Goal: Task Accomplishment & Management: Complete application form

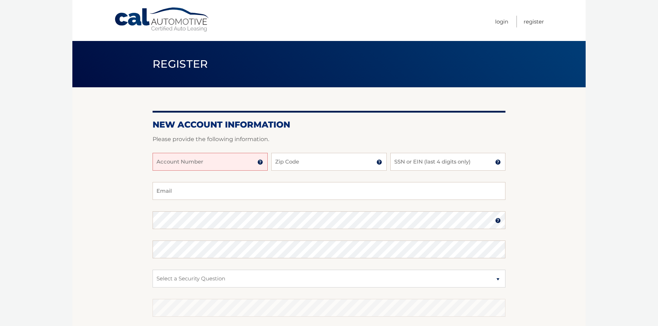
click at [185, 162] on input "Account Number" at bounding box center [210, 162] width 115 height 18
type input "44455960811"
click at [292, 167] on input "Zip Code" at bounding box center [328, 162] width 115 height 18
type input "33155"
click at [493, 166] on input "SSN or EIN (last 4 digits only)" at bounding box center [448, 162] width 115 height 18
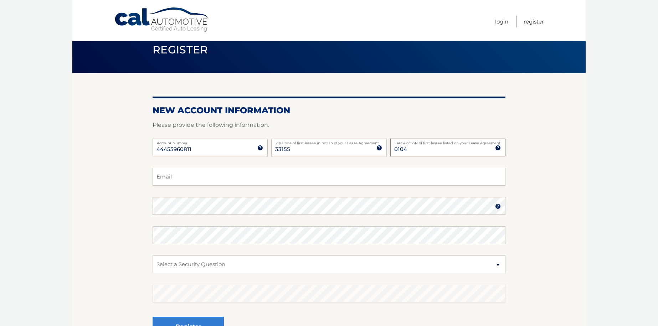
scroll to position [36, 0]
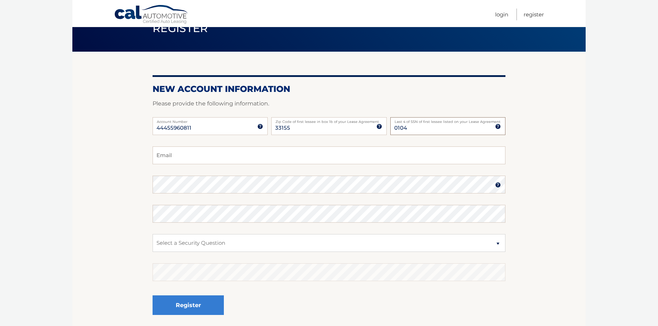
type input "0104"
click at [214, 159] on input "Email" at bounding box center [329, 156] width 353 height 18
type input "CARMENCITAGIL391@BELLSOUTH.NET"
click at [499, 185] on img at bounding box center [498, 185] width 6 height 6
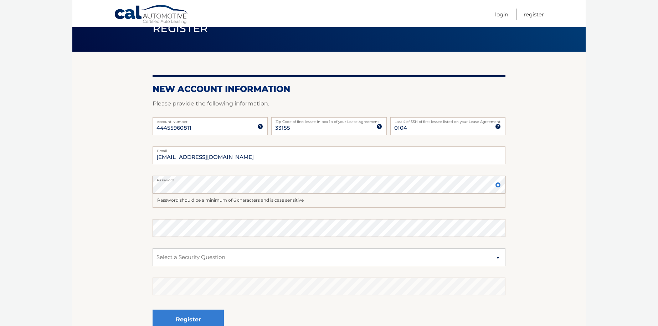
click at [151, 185] on section "New Account Information Please provide the following information. 44455960811 A…" at bounding box center [329, 198] width 514 height 293
drag, startPoint x: 267, startPoint y: 149, endPoint x: 265, endPoint y: 153, distance: 4.8
click at [266, 152] on label "Email" at bounding box center [329, 150] width 353 height 6
click at [266, 152] on input "CARMENCITAGIL391@BELLSOUTH.NET" at bounding box center [329, 156] width 353 height 18
drag, startPoint x: 265, startPoint y: 153, endPoint x: 144, endPoint y: 150, distance: 121.0
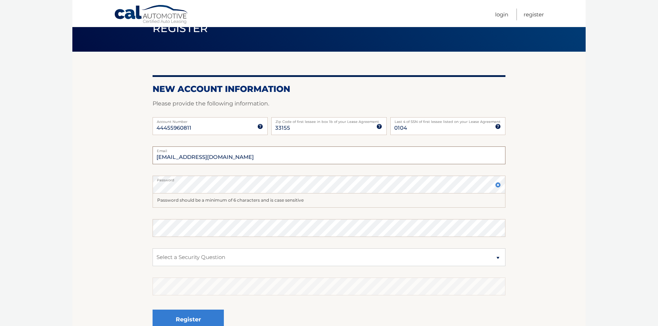
click at [145, 151] on section "New Account Information Please provide the following information. 44455960811 A…" at bounding box center [329, 198] width 514 height 293
drag, startPoint x: 208, startPoint y: 158, endPoint x: 204, endPoint y: 158, distance: 4.3
click at [204, 158] on input "Carmencitagil3912BELLSOUTH.NET" at bounding box center [329, 156] width 353 height 18
drag, startPoint x: 250, startPoint y: 156, endPoint x: 204, endPoint y: 157, distance: 46.0
click at [204, 157] on input "Carmencitagil391BELLSOUTH.NET" at bounding box center [329, 156] width 353 height 18
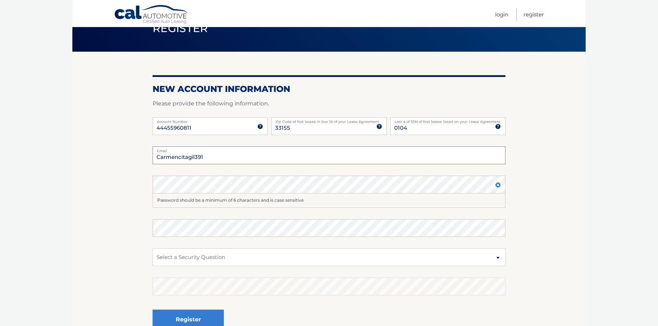
click at [207, 156] on input "Carmencitagil391" at bounding box center [329, 156] width 353 height 18
click at [202, 157] on input "Carmencitagil391bellsouth.net" at bounding box center [329, 156] width 353 height 18
click at [201, 157] on input "Carmencitagil391bellsouth.net" at bounding box center [329, 156] width 353 height 18
click at [201, 156] on input "Carmencitagil391bellsouth.net" at bounding box center [329, 156] width 353 height 18
click at [201, 158] on input "Carmencitagil391bellsouth.net" at bounding box center [329, 156] width 353 height 18
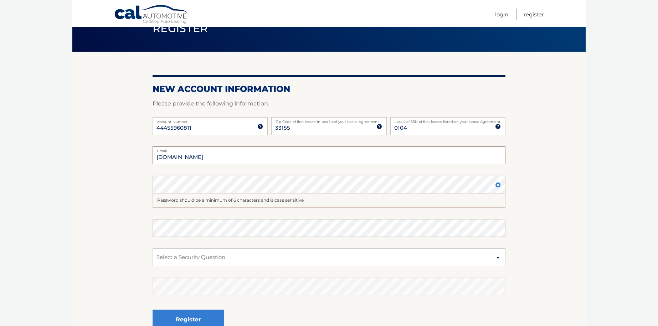
click at [201, 158] on input "Carmencitagil391bellsouth.net" at bounding box center [329, 156] width 353 height 18
type input "Carmencitagil39@1bellsouth.net"
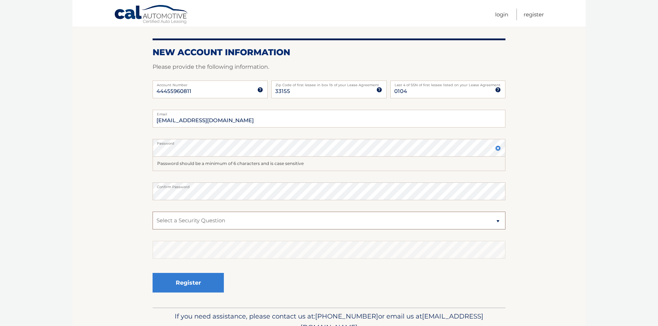
scroll to position [73, 0]
click at [228, 223] on select "Select a Security Question What was the name of your elementary school? What is…" at bounding box center [329, 221] width 353 height 18
select select "3"
click at [153, 212] on select "Select a Security Question What was the name of your elementary school? What is…" at bounding box center [329, 221] width 353 height 18
click at [189, 278] on button "Register" at bounding box center [188, 283] width 71 height 20
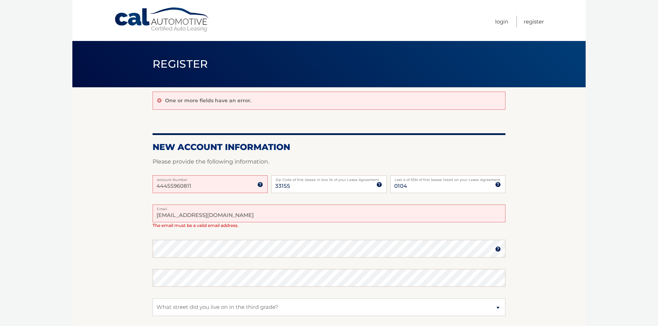
click at [240, 215] on input "Carmencitagil39@1bellsouth.net" at bounding box center [329, 214] width 353 height 18
drag, startPoint x: 245, startPoint y: 215, endPoint x: 200, endPoint y: 217, distance: 44.2
click at [200, 217] on input "Carmencitagil39@1bellsouth.net" at bounding box center [329, 214] width 353 height 18
click at [203, 215] on input "Carmencitagil391" at bounding box center [329, 214] width 353 height 18
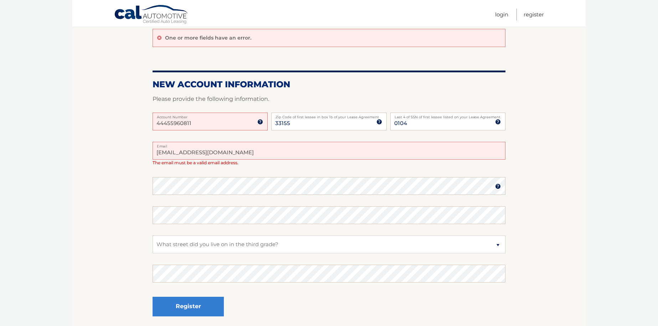
scroll to position [71, 0]
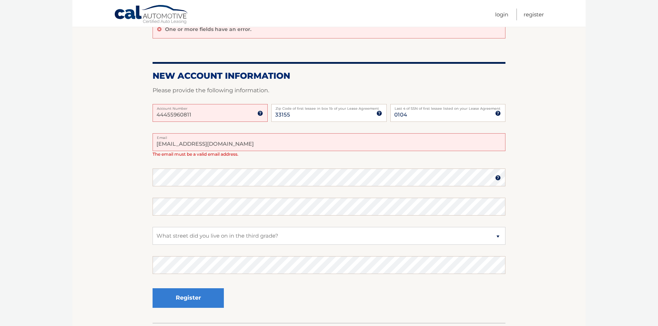
type input "[EMAIL_ADDRESS][DOMAIN_NAME]"
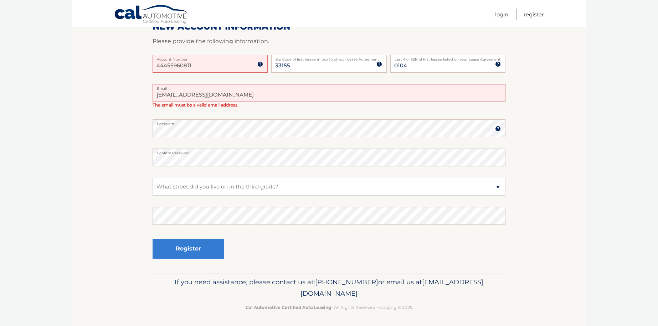
scroll to position [122, 0]
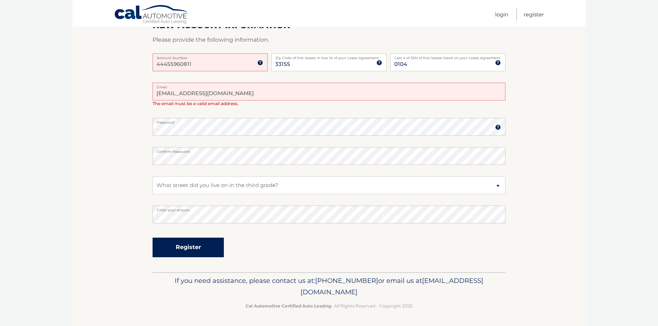
click at [188, 247] on button "Register" at bounding box center [188, 248] width 71 height 20
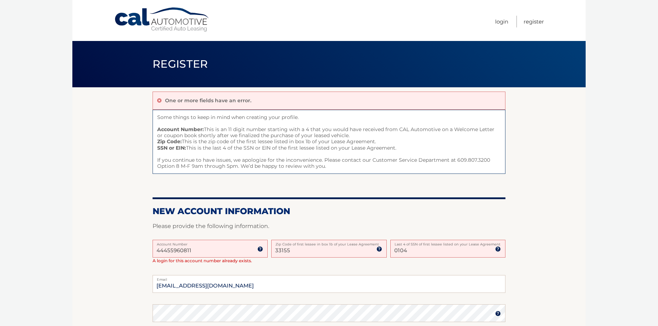
drag, startPoint x: 202, startPoint y: 249, endPoint x: 183, endPoint y: 249, distance: 19.3
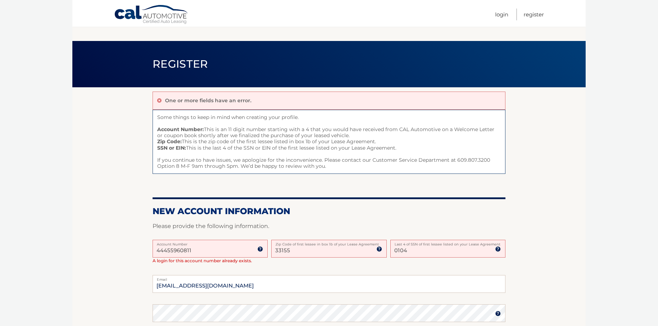
scroll to position [186, 0]
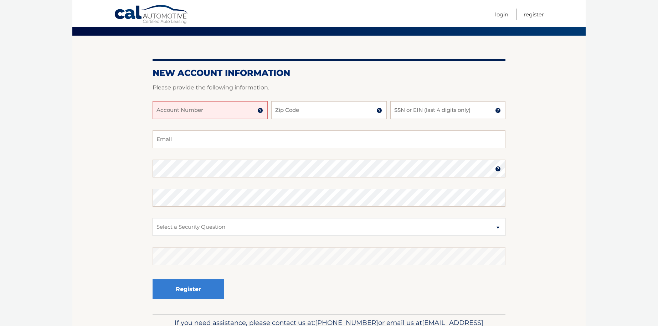
scroll to position [36, 0]
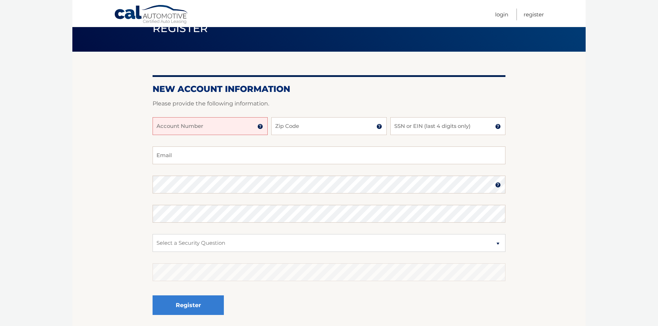
click at [188, 123] on input "Account Number" at bounding box center [210, 126] width 115 height 18
type input "44455960811"
click at [275, 126] on input "Zip Code" at bounding box center [328, 126] width 115 height 18
type input "33155"
click at [412, 128] on input "SSN or EIN (last 4 digits only)" at bounding box center [448, 126] width 115 height 18
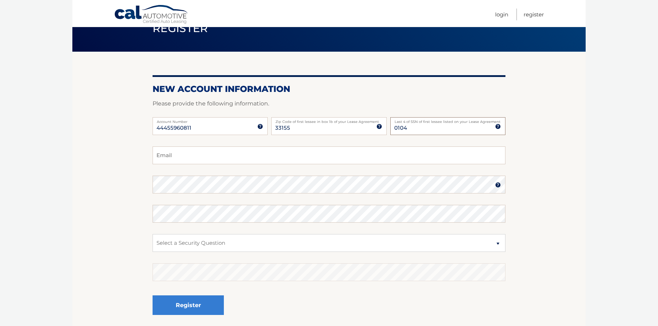
type input "0104"
drag, startPoint x: 177, startPoint y: 161, endPoint x: 182, endPoint y: 159, distance: 5.0
click at [182, 159] on input "Email" at bounding box center [329, 156] width 353 height 18
type input "C"
type input "[EMAIL_ADDRESS][DOMAIN_NAME]"
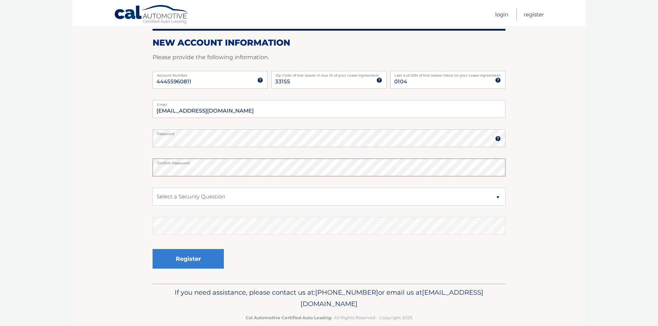
scroll to position [94, 0]
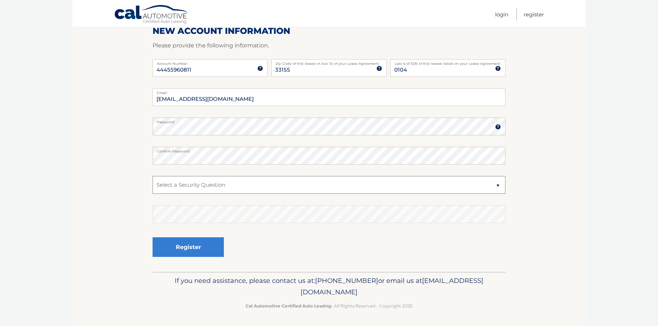
click at [210, 184] on select "Select a Security Question What was the name of your elementary school? What is…" at bounding box center [329, 185] width 353 height 18
select select "3"
click at [153, 176] on select "Select a Security Question What was the name of your elementary school? What is…" at bounding box center [329, 185] width 353 height 18
click at [193, 248] on button "Register" at bounding box center [188, 248] width 71 height 20
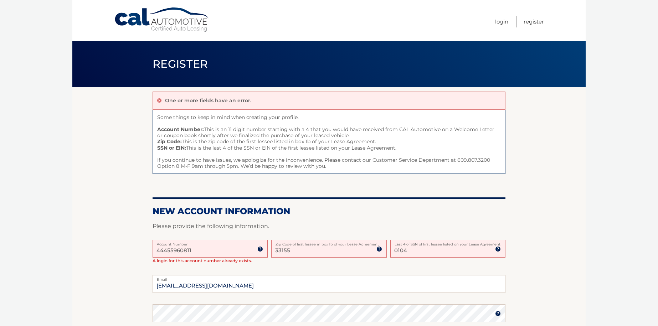
drag, startPoint x: 312, startPoint y: 155, endPoint x: 327, endPoint y: 158, distance: 15.5
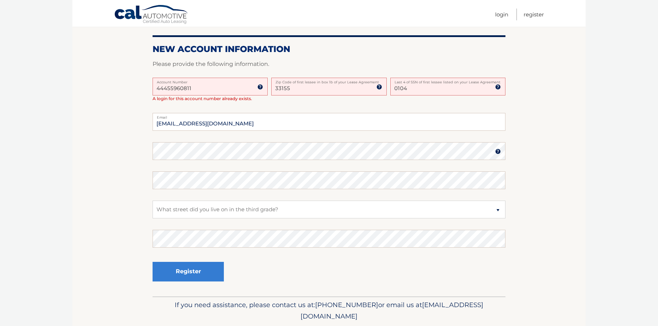
scroll to position [178, 0]
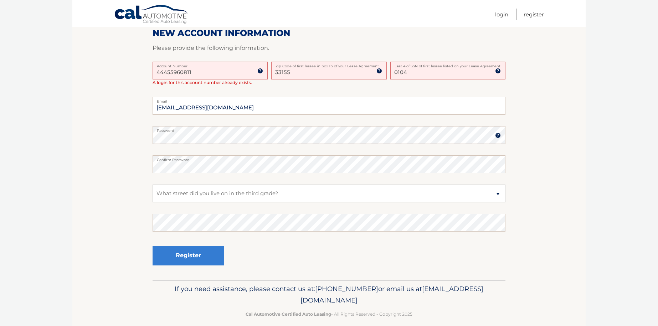
click at [173, 206] on fieldset "carmencitagil391@bellsouth.net Email Password Password should be a minimum of 6…" at bounding box center [329, 189] width 353 height 184
click at [168, 208] on fieldset "carmencitagil391@bellsouth.net Email Password Password should be a minimum of 6…" at bounding box center [329, 189] width 353 height 184
click at [181, 203] on fieldset "carmencitagil391@bellsouth.net Email Password Password should be a minimum of 6…" at bounding box center [329, 189] width 353 height 184
click at [168, 206] on fieldset "carmencitagil391@bellsouth.net Email Password Password should be a minimum of 6…" at bounding box center [329, 189] width 353 height 184
click at [164, 208] on fieldset "carmencitagil391@bellsouth.net Email Password Password should be a minimum of 6…" at bounding box center [329, 189] width 353 height 184
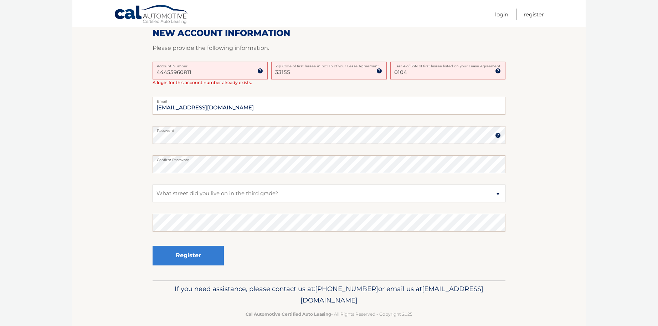
click at [168, 208] on fieldset "carmencitagil391@bellsouth.net Email Password Password should be a minimum of 6…" at bounding box center [329, 189] width 353 height 184
click at [148, 162] on section "One or more fields have an error. Some things to keep in mind when creating you…" at bounding box center [329, 95] width 514 height 372
click at [179, 207] on fieldset "[EMAIL_ADDRESS][DOMAIN_NAME] Email Password Password should be a minimum of 6 c…" at bounding box center [329, 189] width 353 height 184
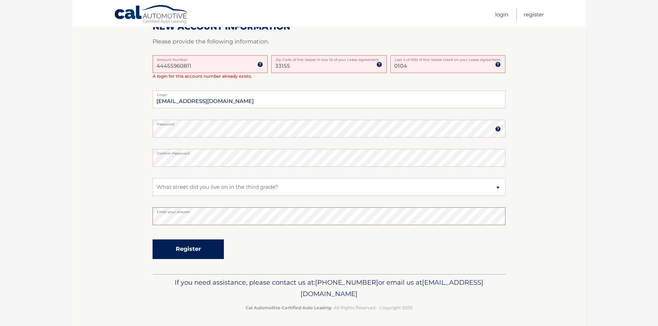
scroll to position [187, 0]
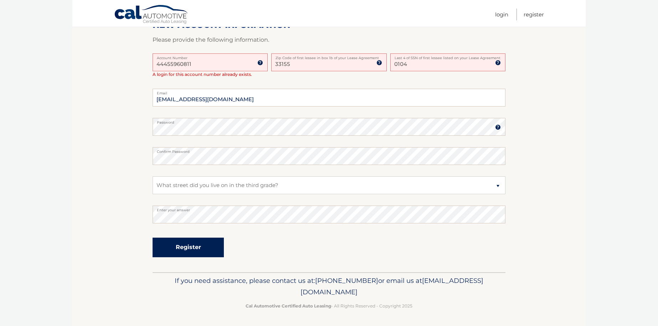
drag, startPoint x: 180, startPoint y: 228, endPoint x: 184, endPoint y: 248, distance: 20.6
click at [184, 248] on button "Register" at bounding box center [188, 248] width 71 height 20
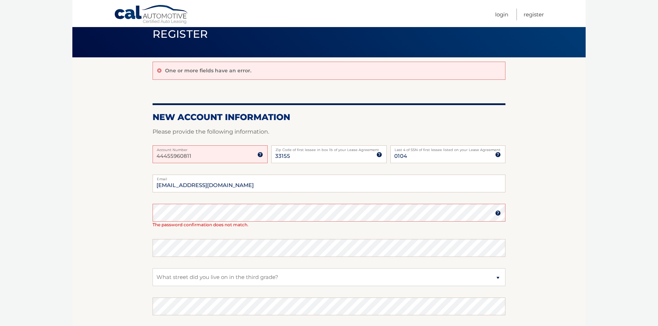
scroll to position [71, 0]
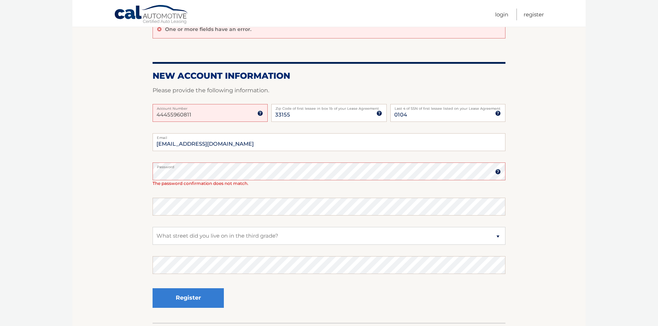
click at [163, 220] on fieldset "[EMAIL_ADDRESS][DOMAIN_NAME] Email Password Password should be a minimum of 6 c…" at bounding box center [329, 228] width 353 height 190
click at [177, 225] on fieldset "[EMAIL_ADDRESS][DOMAIN_NAME] Email Password Password should be a minimum of 6 c…" at bounding box center [329, 228] width 353 height 190
click at [162, 222] on fieldset "[EMAIL_ADDRESS][DOMAIN_NAME] Email Password Password should be a minimum of 6 c…" at bounding box center [329, 228] width 353 height 190
click at [173, 250] on fieldset "[EMAIL_ADDRESS][DOMAIN_NAME] Email Password Password should be a minimum of 6 c…" at bounding box center [329, 228] width 353 height 190
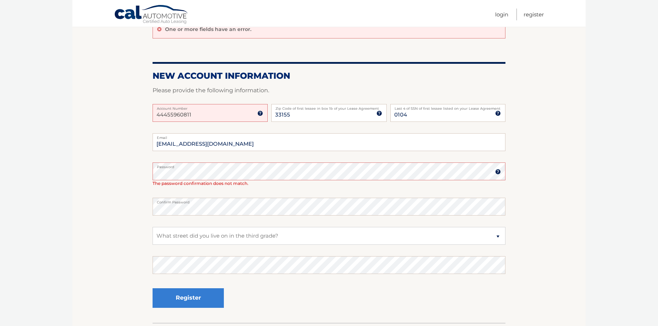
click at [174, 251] on fieldset "[EMAIL_ADDRESS][DOMAIN_NAME] Email Password Password should be a minimum of 6 c…" at bounding box center [329, 228] width 353 height 190
click at [162, 249] on fieldset "[EMAIL_ADDRESS][DOMAIN_NAME] Email Password Password should be a minimum of 6 c…" at bounding box center [329, 228] width 353 height 190
click at [169, 274] on fieldset "[EMAIL_ADDRESS][DOMAIN_NAME] Email Password Password should be a minimum of 6 c…" at bounding box center [329, 228] width 353 height 190
click at [170, 252] on fieldset "carmencitagil391@bellsouth.net Email Password Password should be a minimum of 6…" at bounding box center [329, 228] width 353 height 190
click at [169, 245] on fieldset "carmencitagil391@bellsouth.net Email Password Password should be a minimum of 6…" at bounding box center [329, 228] width 353 height 190
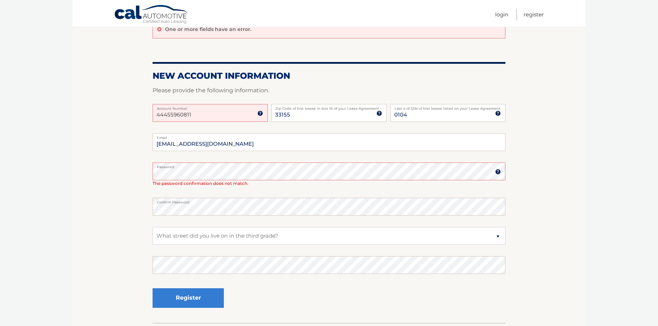
click at [167, 249] on fieldset "carmencitagil391@bellsouth.net Email Password Password should be a minimum of 6…" at bounding box center [329, 228] width 353 height 190
click at [165, 251] on fieldset "carmencitagil391@bellsouth.net Email Password Password should be a minimum of 6…" at bounding box center [329, 228] width 353 height 190
click at [171, 251] on fieldset "carmencitagil391@bellsouth.net Email Password Password should be a minimum of 6…" at bounding box center [329, 228] width 353 height 190
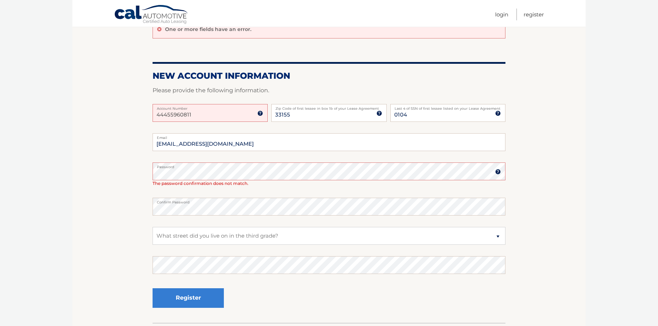
click at [171, 251] on fieldset "carmencitagil391@bellsouth.net Email Password Password should be a minimum of 6…" at bounding box center [329, 228] width 353 height 190
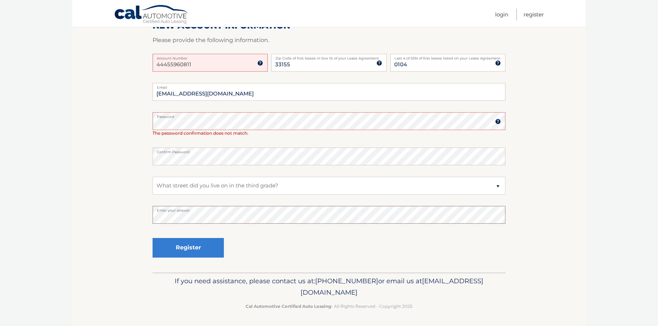
scroll to position [122, 0]
click at [196, 244] on button "Register" at bounding box center [188, 248] width 71 height 20
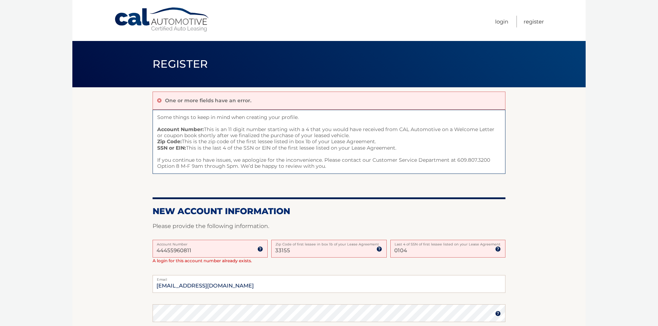
click at [235, 254] on input "44455960811" at bounding box center [210, 249] width 115 height 18
click at [233, 253] on input "44455960811" at bounding box center [210, 249] width 115 height 18
click at [339, 214] on h2 "New Account Information" at bounding box center [329, 211] width 353 height 11
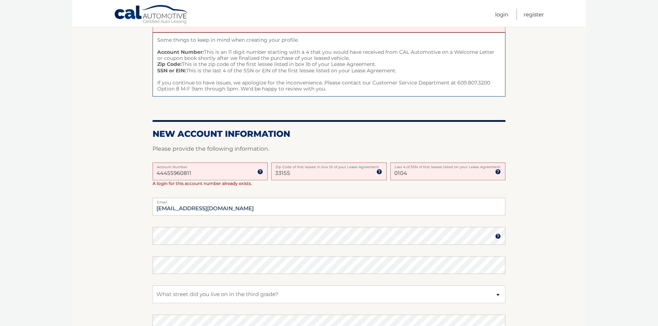
scroll to position [107, 0]
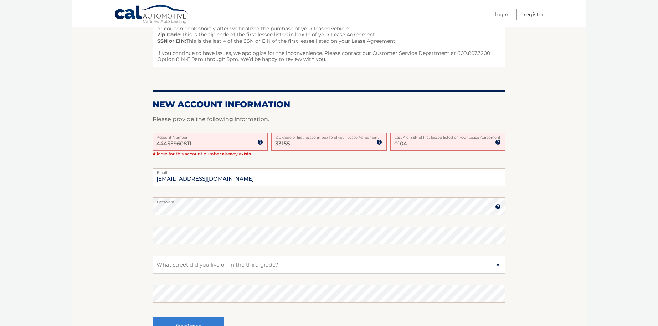
click at [166, 249] on fieldset "carmencitagil391@bellsouth.net Email Password Password should be a minimum of 6…" at bounding box center [329, 260] width 353 height 184
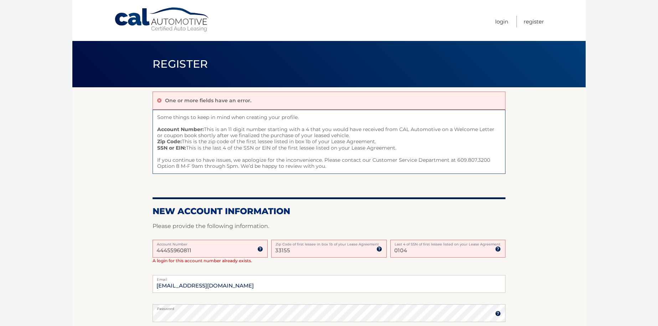
scroll to position [36, 0]
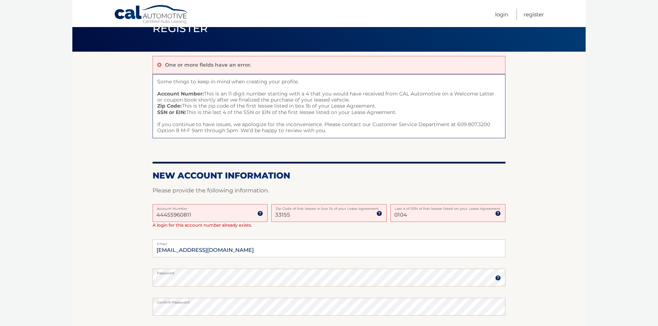
drag, startPoint x: 584, startPoint y: 197, endPoint x: 586, endPoint y: 194, distance: 3.9
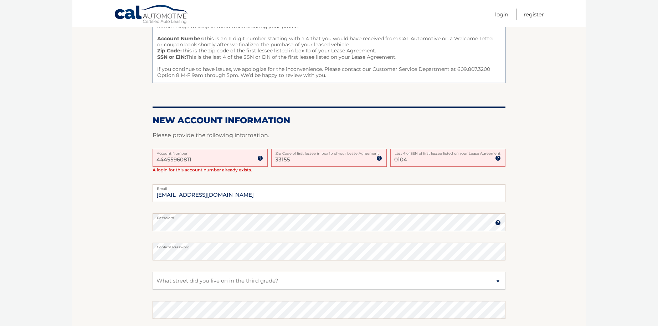
scroll to position [96, 0]
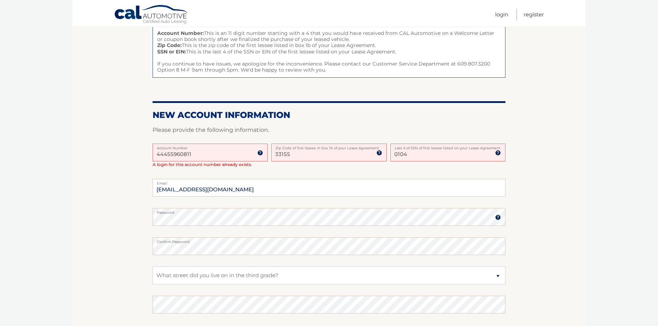
drag, startPoint x: 410, startPoint y: 151, endPoint x: 390, endPoint y: 154, distance: 20.2
click at [390, 154] on div "44455960811 Account Number 11 digit account number provided on your coupon book…" at bounding box center [329, 161] width 353 height 35
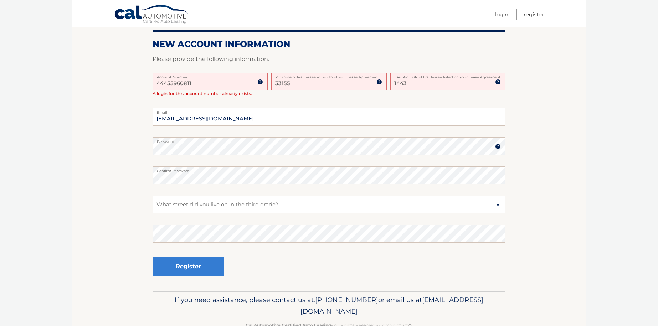
scroll to position [168, 0]
type input "1443"
click at [167, 217] on fieldset "carmencitagil391@bellsouth.net Email Password Password should be a minimum of 6…" at bounding box center [329, 200] width 353 height 184
click at [162, 222] on fieldset "carmencitagil391@bellsouth.net Email Password Password should be a minimum of 6…" at bounding box center [329, 200] width 353 height 184
click at [165, 217] on fieldset "carmencitagil391@bellsouth.net Email Password Password should be a minimum of 6…" at bounding box center [329, 200] width 353 height 184
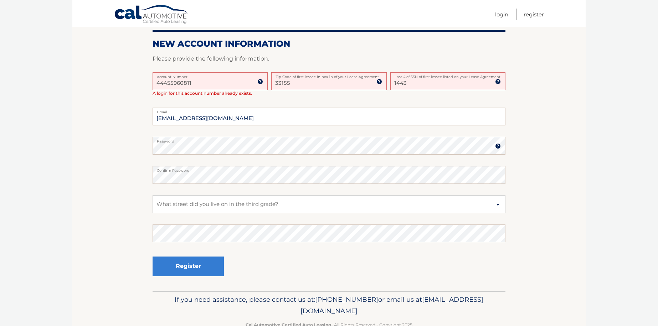
click at [165, 216] on fieldset "carmencitagil391@bellsouth.net Email Password Password should be a minimum of 6…" at bounding box center [329, 200] width 353 height 184
click at [165, 217] on fieldset "carmencitagil391@bellsouth.net Email Password Password should be a minimum of 6…" at bounding box center [329, 200] width 353 height 184
click at [138, 174] on section "One or more fields have an error. Some things to keep in mind when creating you…" at bounding box center [329, 106] width 514 height 372
click at [142, 145] on section "One or more fields have an error. Some things to keep in mind when creating you…" at bounding box center [329, 106] width 514 height 372
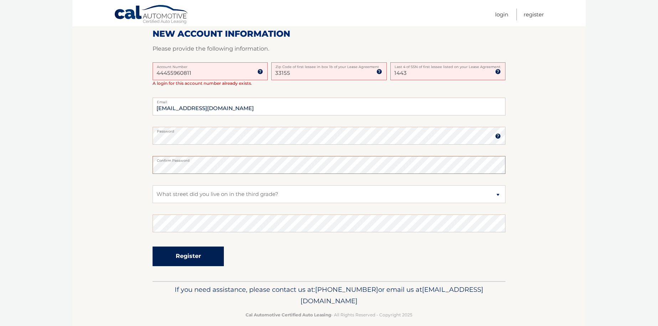
scroll to position [187, 0]
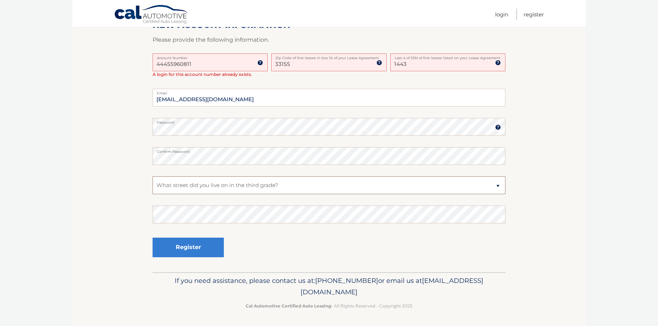
click at [176, 194] on select "Select a Security Question What was the name of your elementary school? What is…" at bounding box center [329, 186] width 353 height 18
click at [176, 191] on select "Select a Security Question What was the name of your elementary school? What is…" at bounding box center [329, 186] width 353 height 18
click at [174, 183] on select "Select a Security Question What was the name of your elementary school? What is…" at bounding box center [329, 186] width 353 height 18
click at [153, 177] on select "Select a Security Question What was the name of your elementary school? What is…" at bounding box center [329, 186] width 353 height 18
click at [194, 245] on button "Register" at bounding box center [188, 248] width 71 height 20
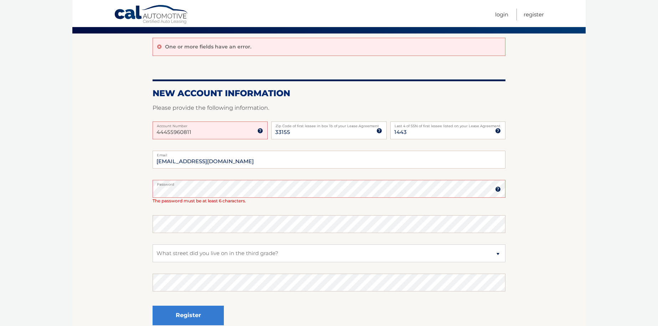
scroll to position [71, 0]
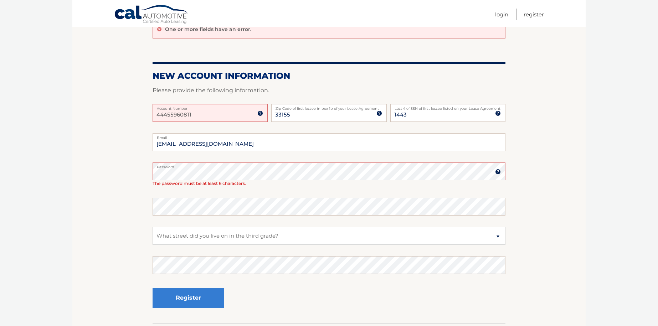
click at [148, 174] on section "One or more fields have an error. New Account Information Please provide the fo…" at bounding box center [329, 169] width 514 height 307
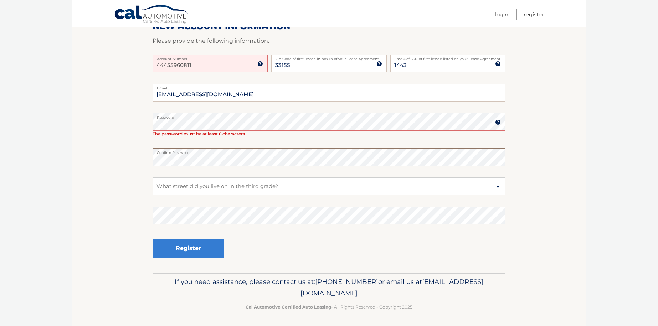
scroll to position [122, 0]
click at [179, 201] on fieldset "carmencitagil391@bellsouth.net Email Password Password should be a minimum of 6…" at bounding box center [329, 178] width 353 height 190
drag, startPoint x: 176, startPoint y: 203, endPoint x: 165, endPoint y: 201, distance: 11.1
click at [173, 202] on fieldset "carmencitagil391@bellsouth.net Email Password Password should be a minimum of 6…" at bounding box center [329, 178] width 353 height 190
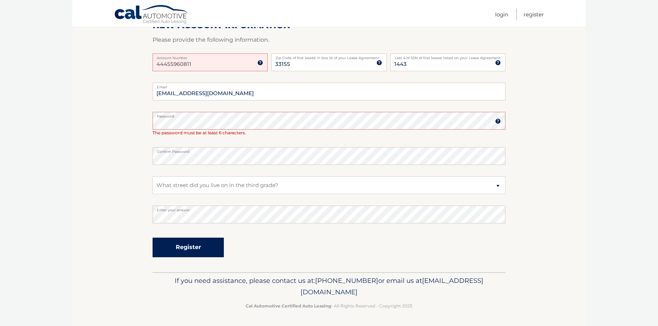
click at [191, 243] on button "Register" at bounding box center [188, 248] width 71 height 20
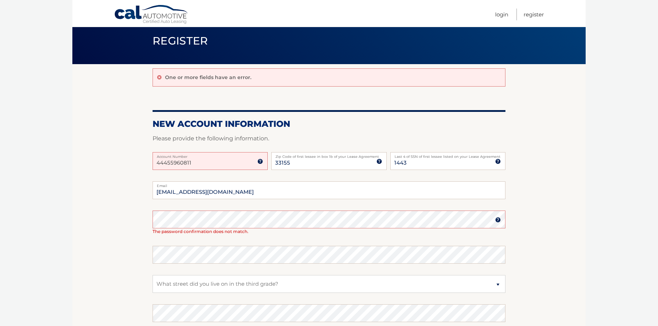
scroll to position [36, 0]
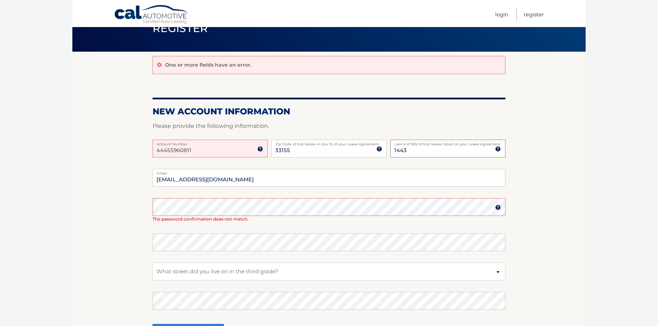
drag, startPoint x: 417, startPoint y: 151, endPoint x: 391, endPoint y: 151, distance: 26.4
click at [391, 151] on input "1443" at bounding box center [448, 149] width 115 height 18
type input "1"
type input "0104"
click at [140, 206] on section "One or more fields have an error. New Account Information Please provide the fo…" at bounding box center [329, 205] width 514 height 307
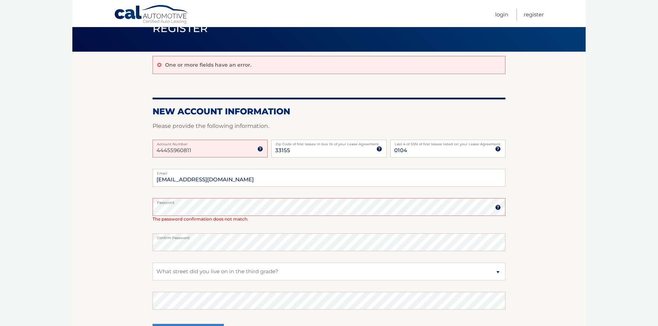
click at [151, 208] on section "One or more fields have an error. New Account Information Please provide the fo…" at bounding box center [329, 205] width 514 height 307
click at [151, 243] on section "One or more fields have an error. New Account Information Please provide the fo…" at bounding box center [329, 205] width 514 height 307
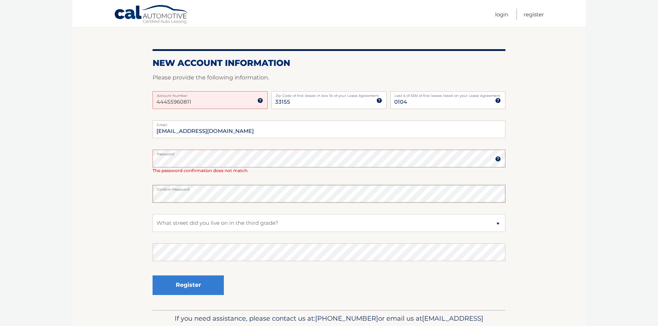
scroll to position [107, 0]
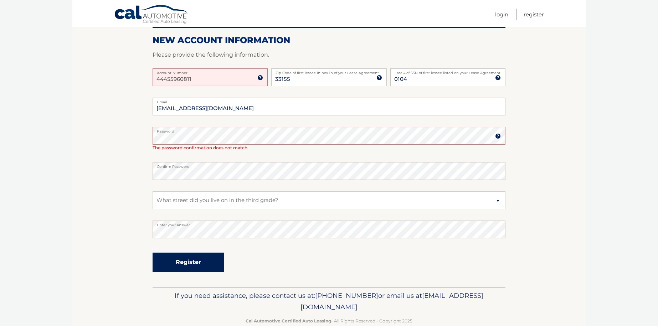
click at [203, 261] on button "Register" at bounding box center [188, 263] width 71 height 20
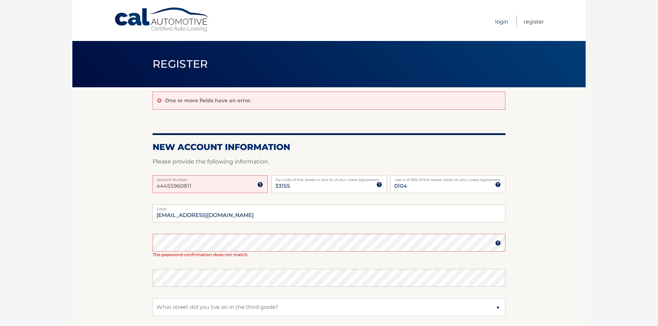
click at [502, 22] on link "Login" at bounding box center [501, 22] width 13 height 12
